Goal: Task Accomplishment & Management: Use online tool/utility

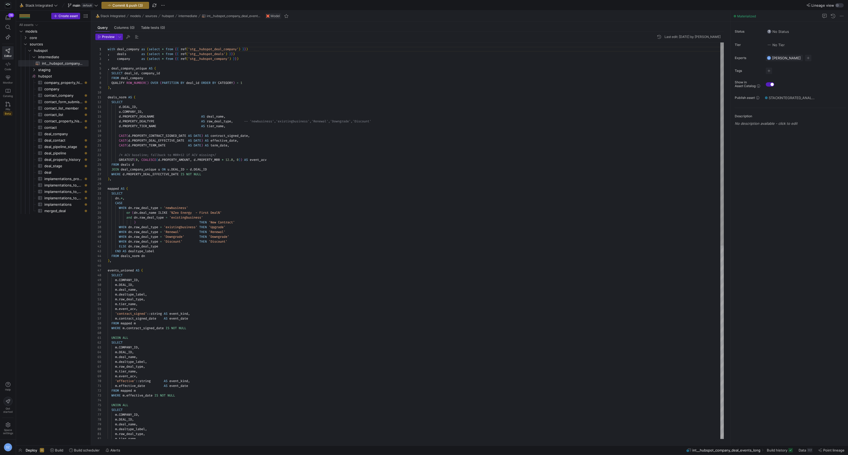
scroll to position [48, 0]
click at [45, 39] on span "core" at bounding box center [52, 38] width 45 height 6
click at [46, 47] on link "daily" at bounding box center [53, 44] width 71 height 6
click at [48, 57] on span "temp__grr__companies_snapshot​​​​​​​​​​" at bounding box center [60, 57] width 45 height 6
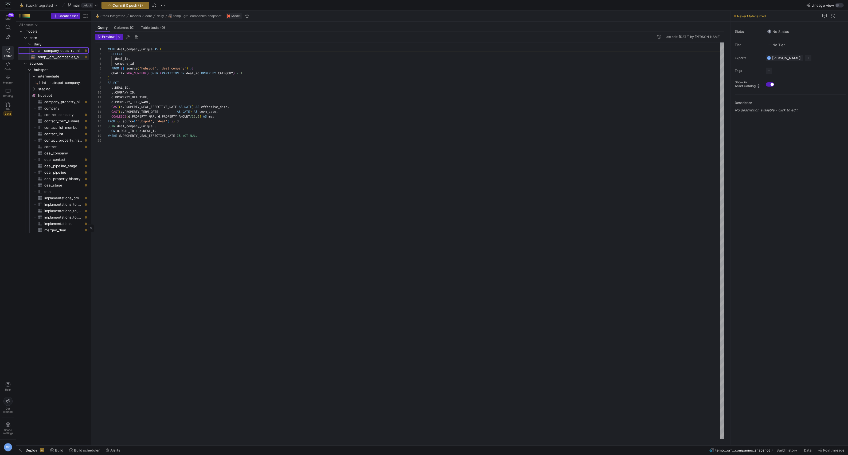
click at [59, 48] on span "cr__company_deals_running_mrr​​​​​​​​​​" at bounding box center [60, 51] width 45 height 6
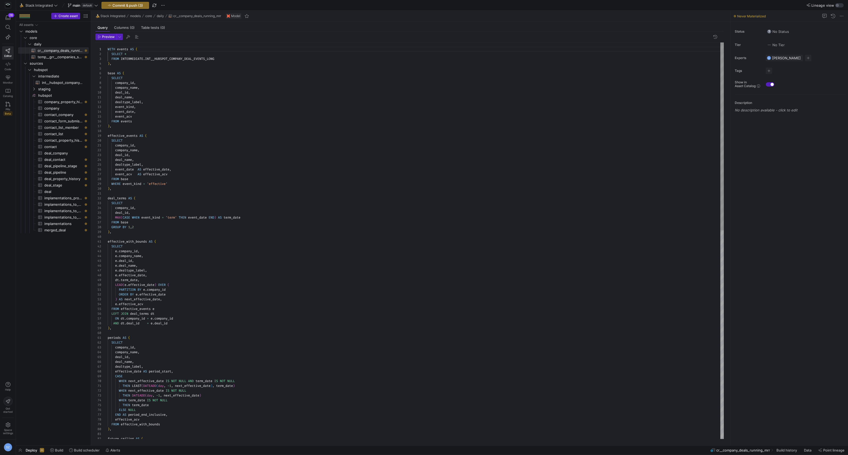
scroll to position [10, 29]
click at [174, 106] on div "WITH events AS ( SELECT * FROM INTERMEDIATE . INT__HUBSPOT_COMPANY_DEAL_EVENTS_…" at bounding box center [416, 460] width 616 height 836
drag, startPoint x: 221, startPoint y: 59, endPoint x: 121, endPoint y: 58, distance: 100.7
click at [121, 58] on div "future_ceiling AS ( effective_acv FROM effective_with_bounds ) , WHEN term_date…" at bounding box center [416, 460] width 616 height 836
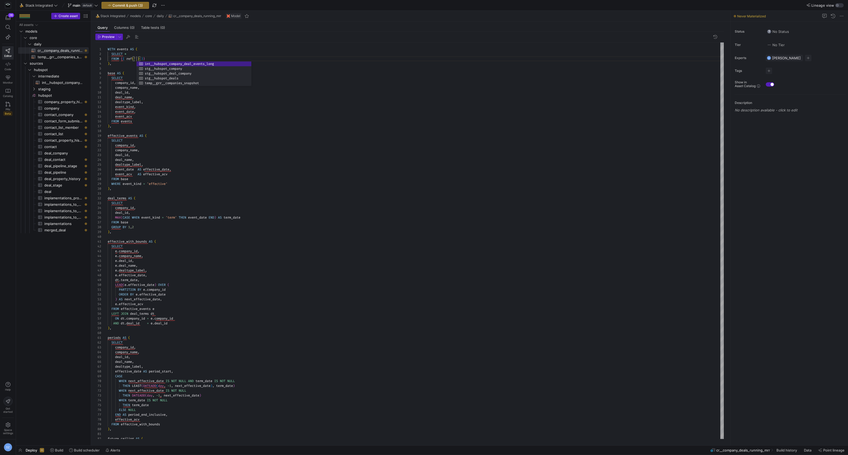
scroll to position [10, 100]
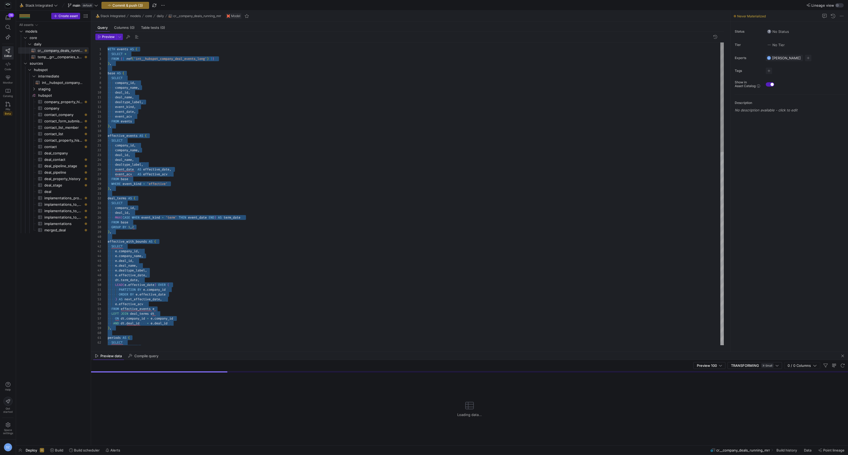
click at [166, 117] on div "periods AS ( SELECT company_id , ) AS next_effective_date , e . effective_acv F…" at bounding box center [416, 460] width 616 height 836
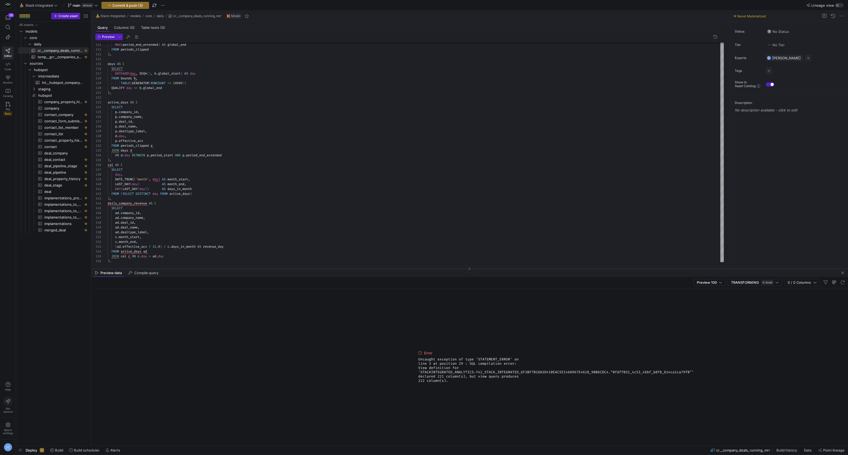
drag, startPoint x: 334, startPoint y: 352, endPoint x: 344, endPoint y: 269, distance: 83.1
click at [344, 269] on div at bounding box center [469, 268] width 757 height 0
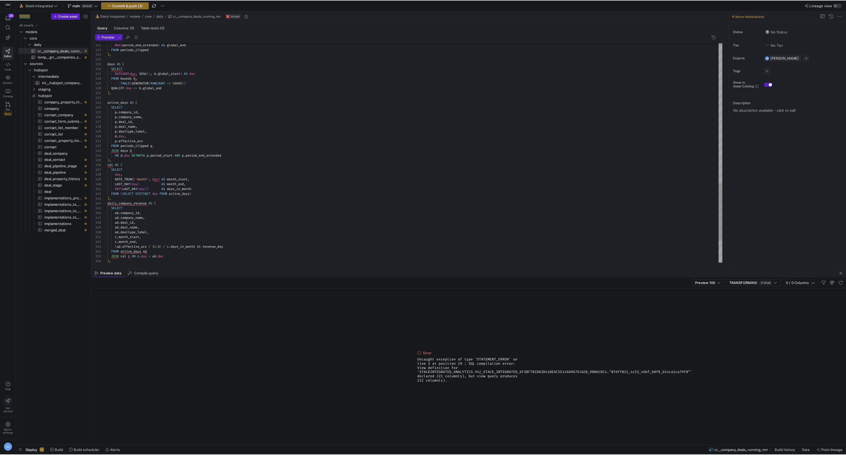
scroll to position [5, 31]
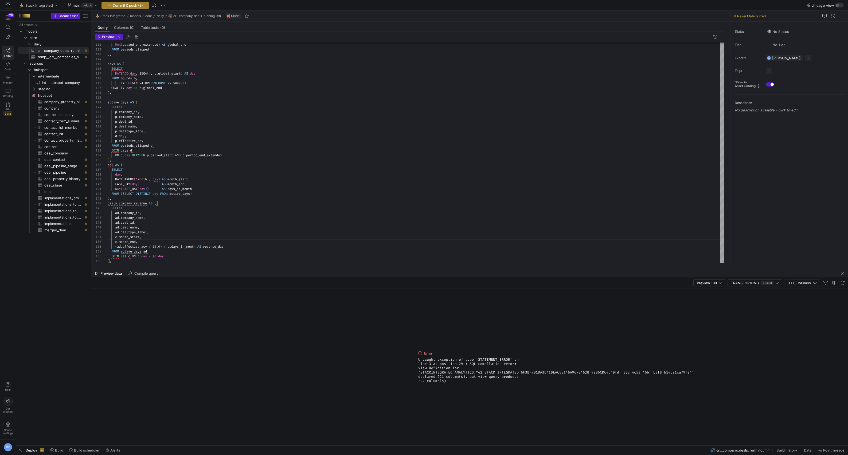
type textarea "c.month_start, c.month_end, (ad.effective_acv / 12.0) / c.days_in_month AS reve…"
click at [122, 4] on span "Commit & push (3)" at bounding box center [127, 5] width 30 height 4
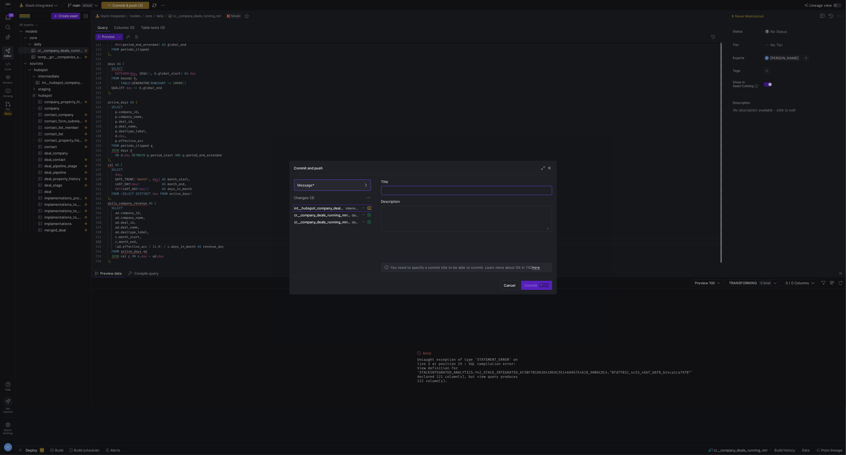
click at [337, 208] on span "int__hubspot_company_deal_events_long.sql" at bounding box center [319, 208] width 50 height 4
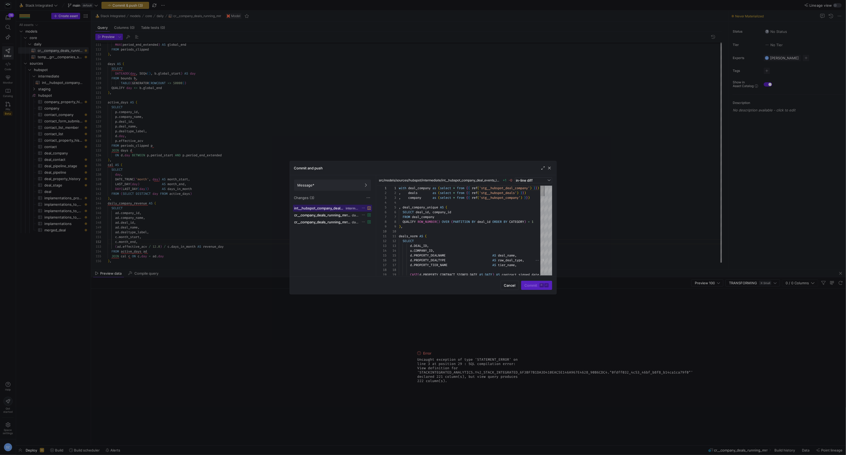
scroll to position [48, 0]
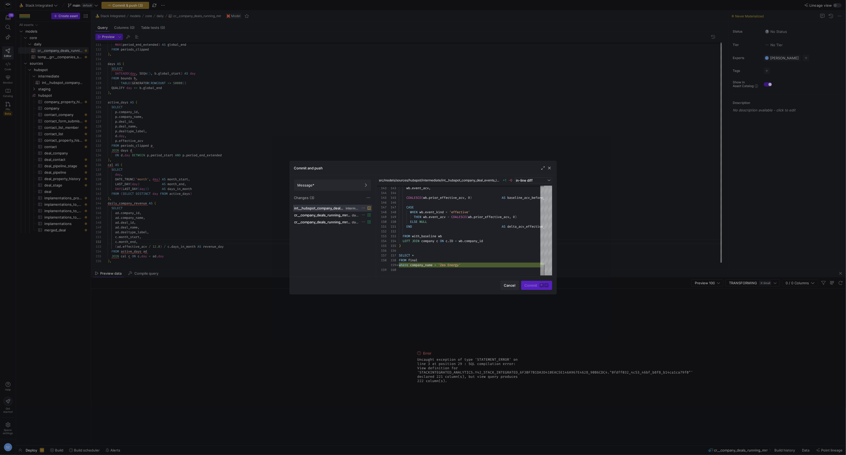
click at [498, 286] on span "Cancel" at bounding box center [509, 285] width 11 height 4
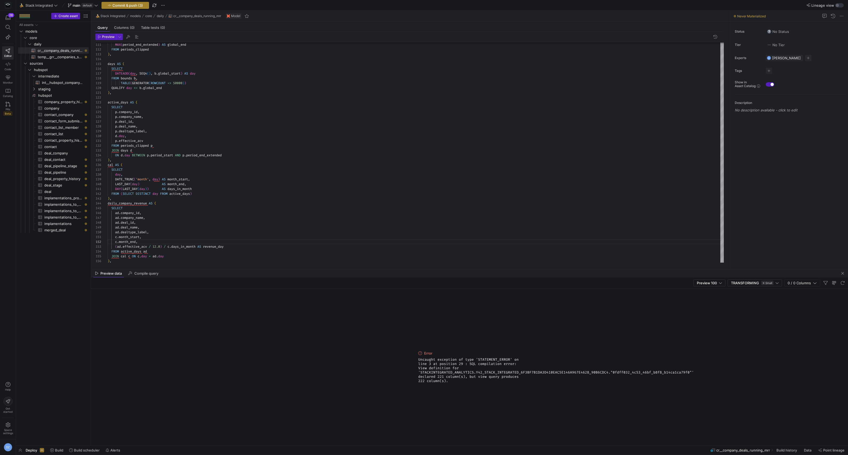
click at [115, 4] on span "Commit & push (3)" at bounding box center [127, 5] width 30 height 4
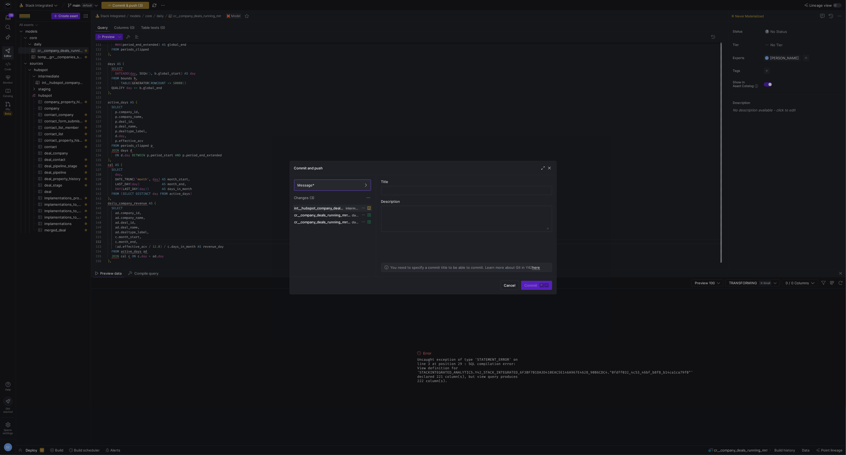
click at [362, 209] on icon at bounding box center [363, 207] width 3 height 3
click at [370, 226] on button "Discard" at bounding box center [384, 224] width 44 height 9
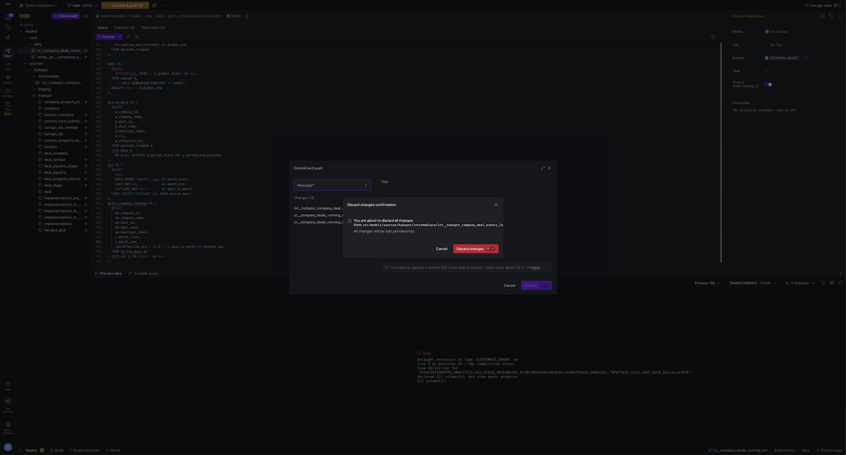
click at [486, 251] on span "submit" at bounding box center [476, 248] width 45 height 9
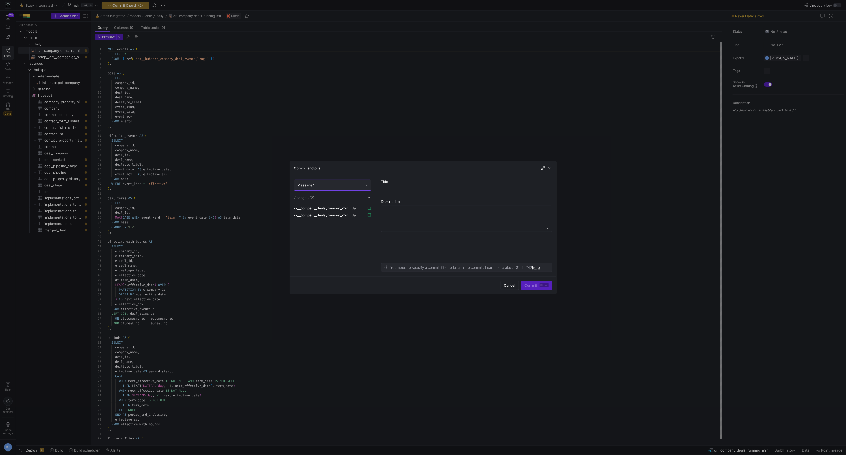
click at [466, 192] on input "text" at bounding box center [467, 190] width 162 height 4
type input "added core model"
click at [498, 285] on span "Commit ⌘ ⏎" at bounding box center [537, 285] width 24 height 4
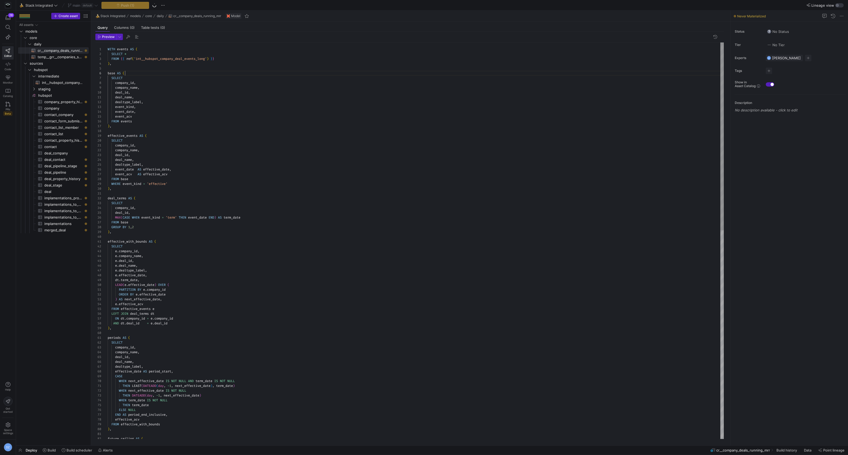
click at [190, 73] on div "WITH events AS ( SELECT * FROM { { ref ( 'int__hubspot_company_deal_events_long…" at bounding box center [416, 460] width 616 height 836
click at [193, 70] on div "WITH events AS ( SELECT * FROM { { ref ( 'int__hubspot_company_deal_events_long…" at bounding box center [416, 460] width 616 height 836
click at [50, 298] on span "Build" at bounding box center [52, 450] width 8 height 4
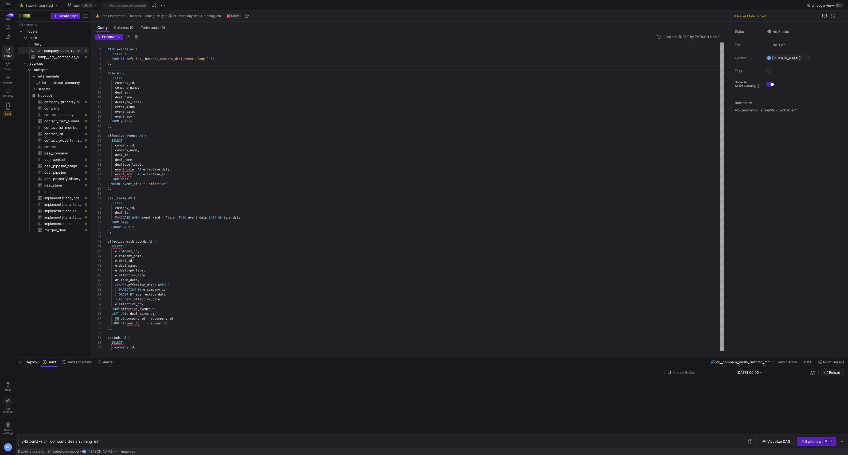
scroll to position [0, 22]
click at [44, 298] on div "y42 build -s cr__company_deals_running_mrr" at bounding box center [384, 441] width 725 height 4
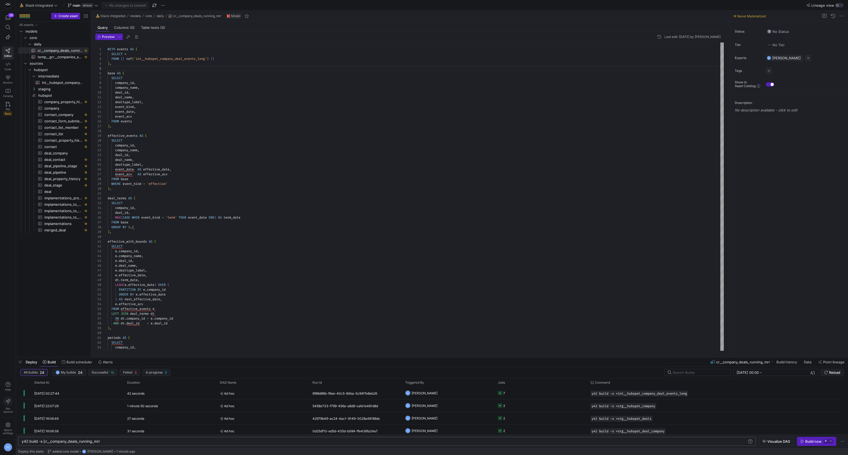
scroll to position [0, 25]
type textarea "y42 build -s +cr__company_deals_running_mrr"
click at [52, 88] on span "staging" at bounding box center [56, 89] width 37 height 6
click at [460, 298] on y42-orchestration-triggered-by "DZ [PERSON_NAME]" at bounding box center [448, 393] width 86 height 12
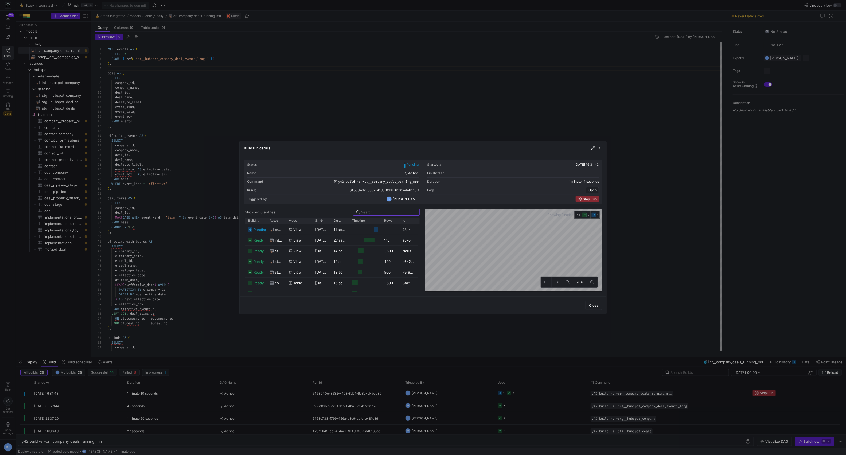
click at [263, 104] on div at bounding box center [423, 227] width 846 height 455
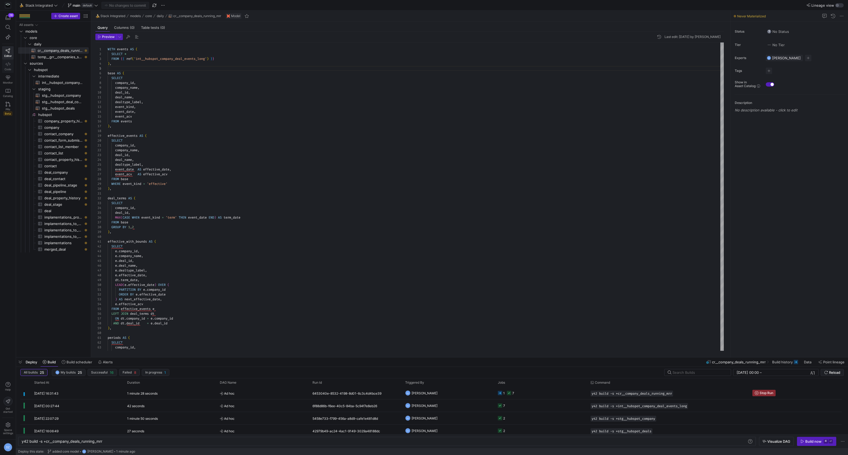
click at [8, 70] on span "Code" at bounding box center [8, 69] width 7 height 3
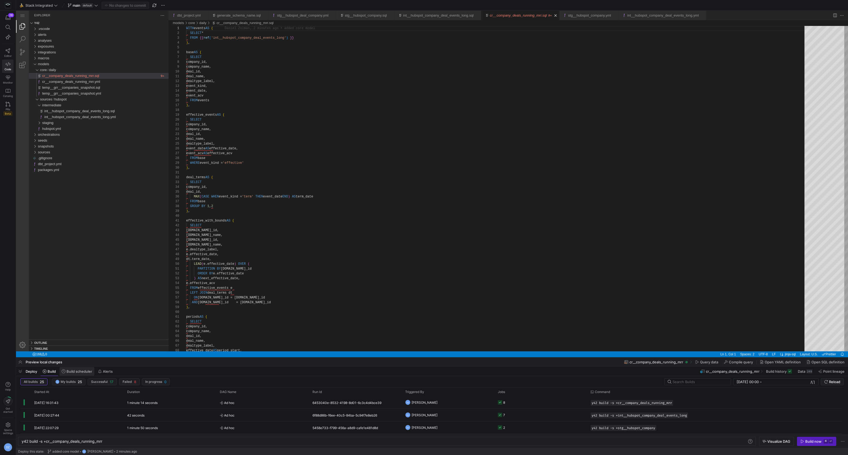
click at [75, 298] on span at bounding box center [77, 371] width 35 height 9
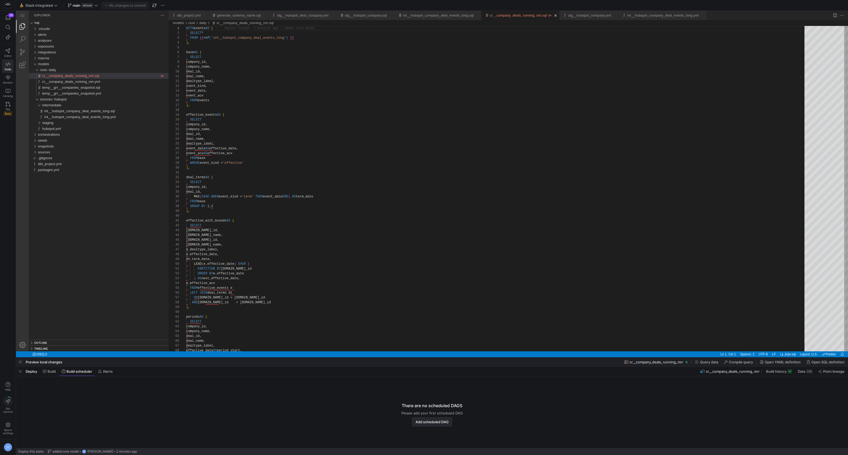
click at [421, 298] on span "Add scheduled DAG" at bounding box center [432, 422] width 33 height 4
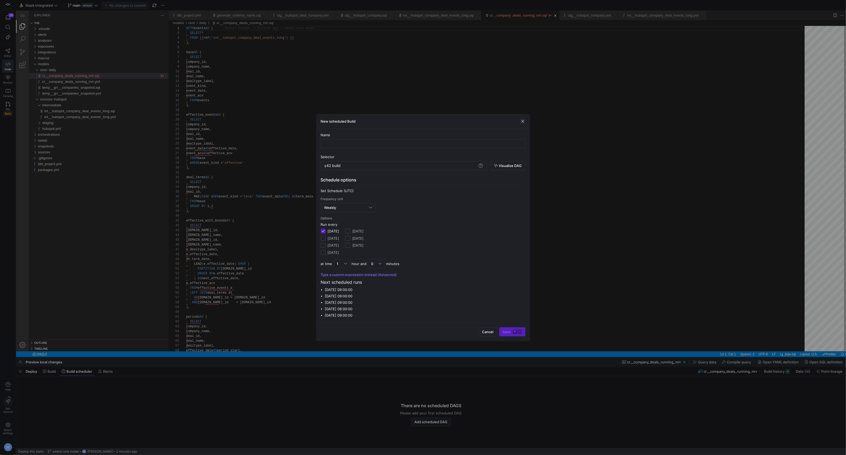
click at [498, 120] on span "button" at bounding box center [522, 121] width 5 height 5
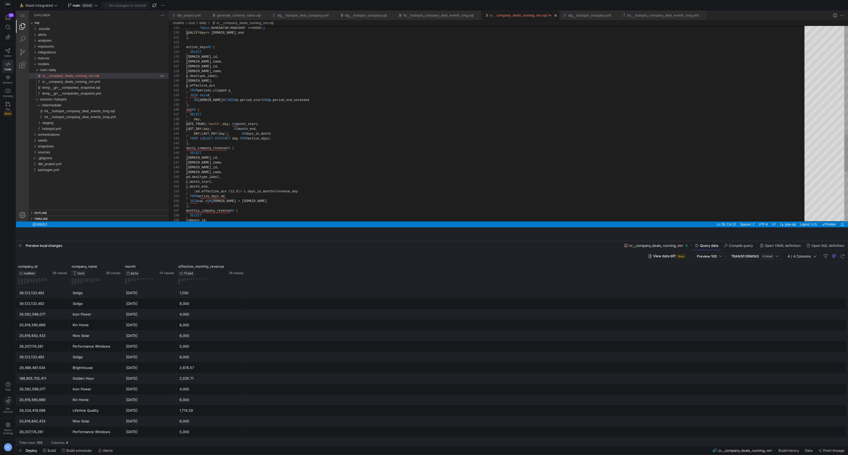
drag, startPoint x: 331, startPoint y: 356, endPoint x: 362, endPoint y: 226, distance: 133.5
click at [362, 240] on div at bounding box center [432, 241] width 832 height 2
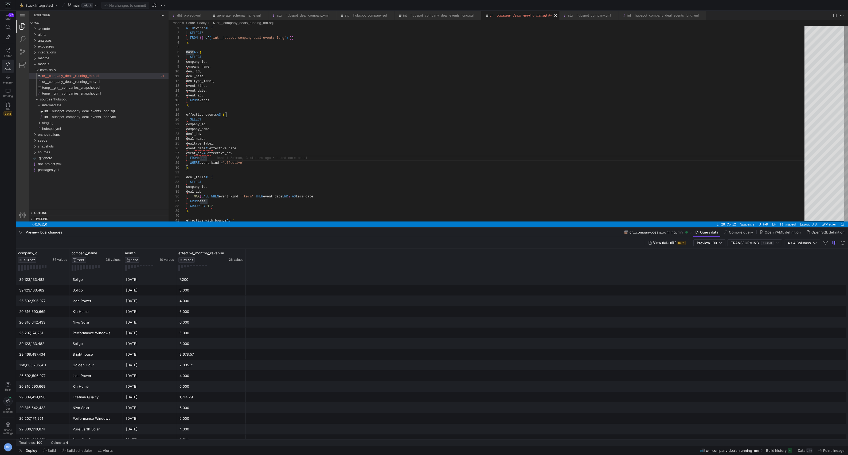
type textarea "deal_name, dealtype_label, event_kind, event_date, event_acv FROM events ), eff…"
